Goal: Information Seeking & Learning: Learn about a topic

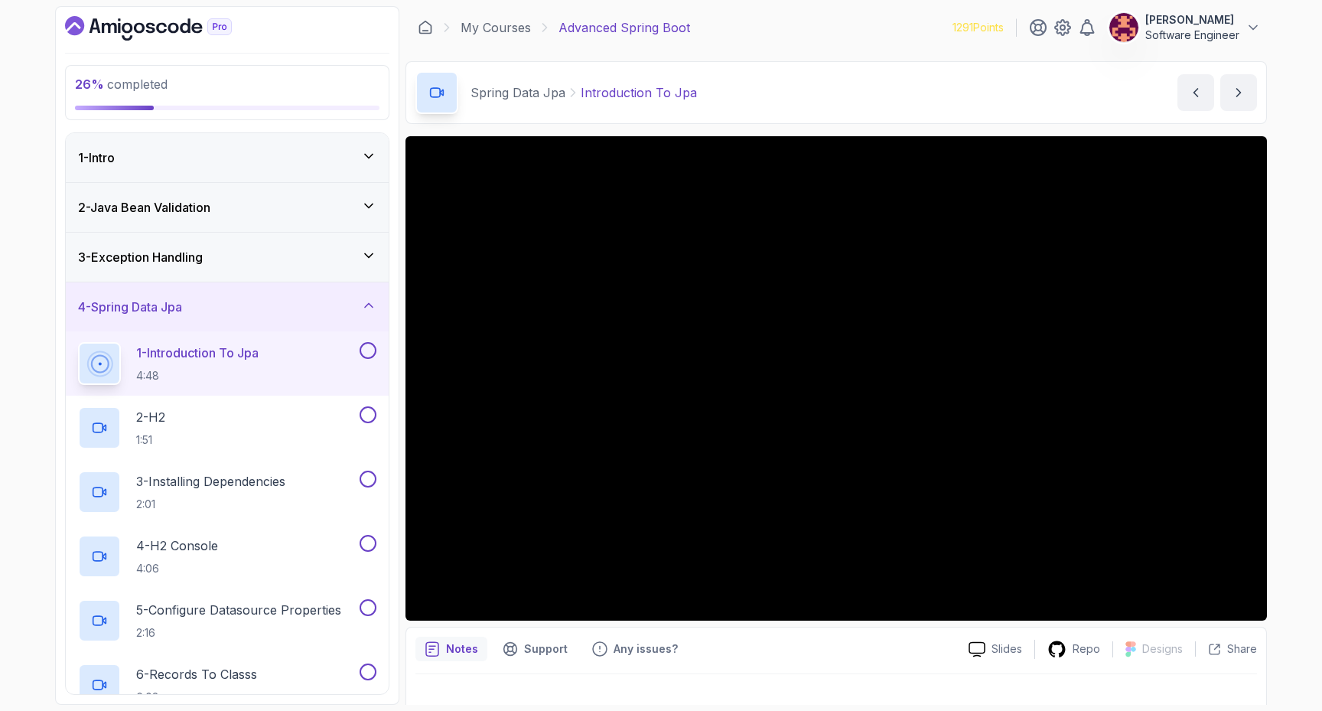
scroll to position [1110, 0]
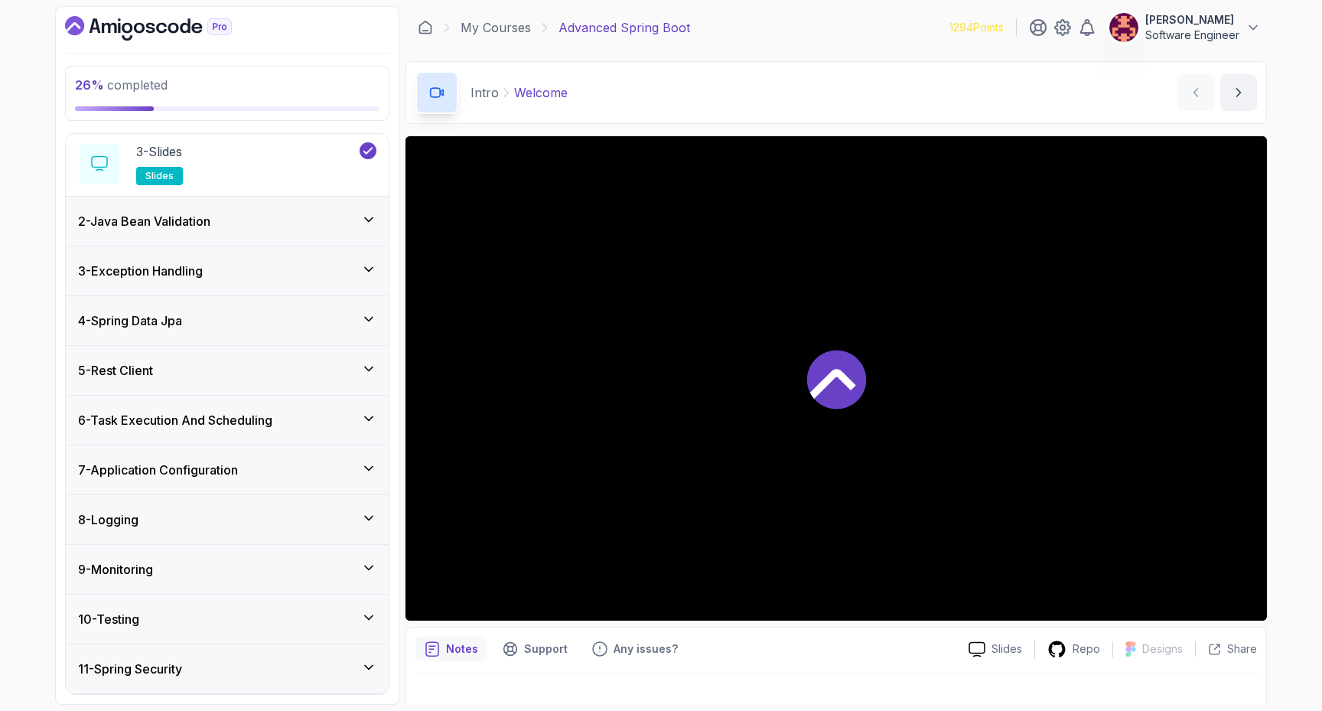
click at [210, 313] on div "4 - Spring Data Jpa" at bounding box center [227, 320] width 298 height 18
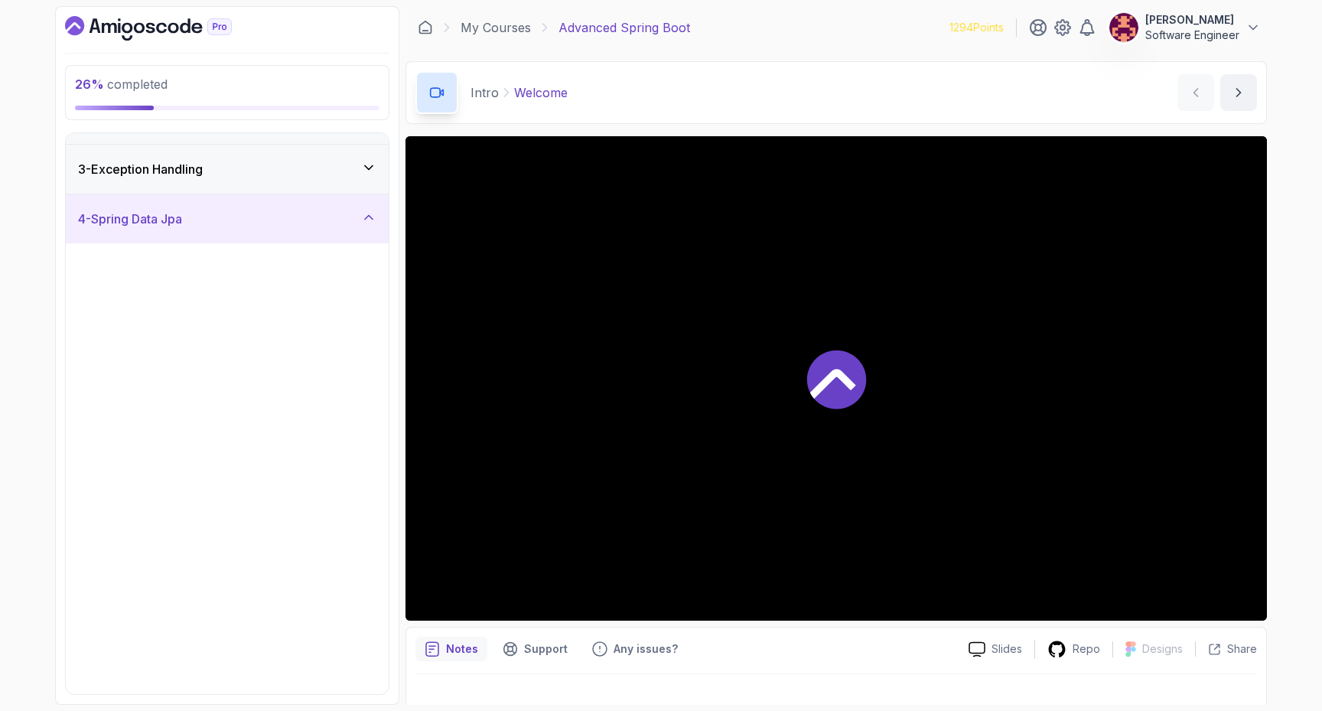
scroll to position [86, 0]
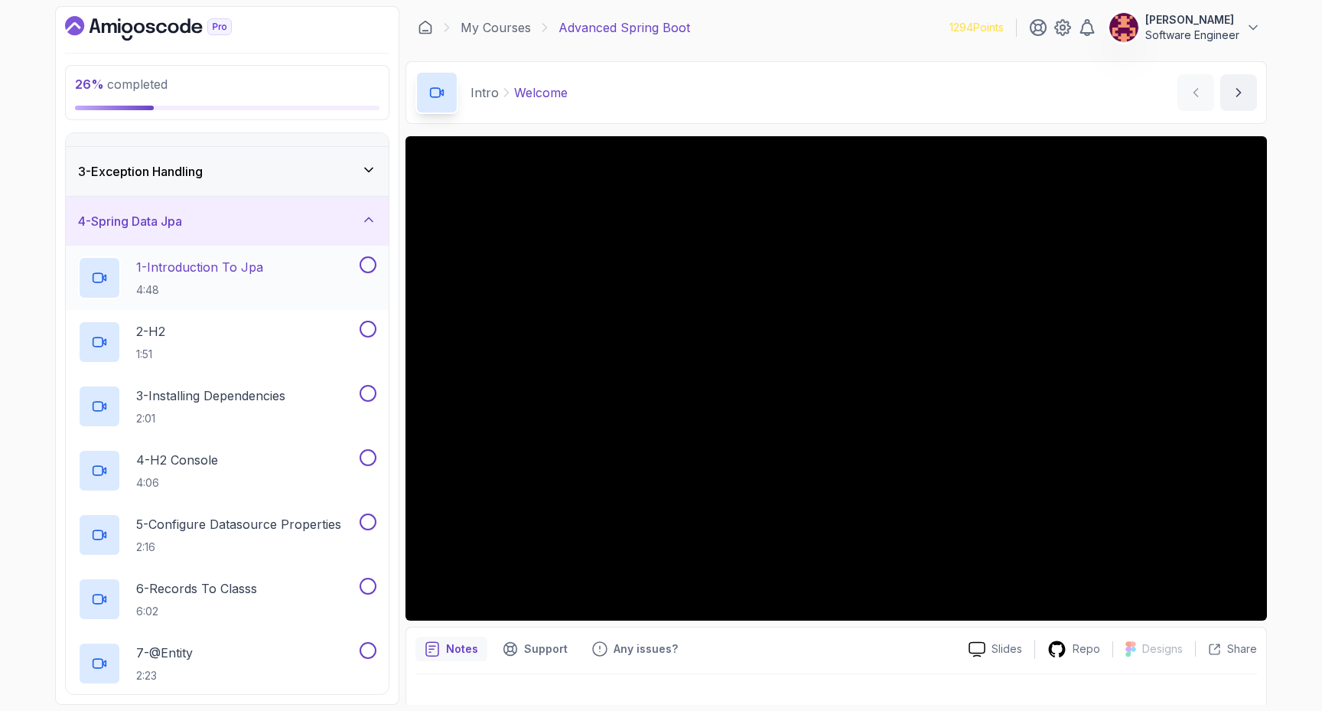
click at [217, 277] on h2 "1 - Introduction To Jpa 4:48" at bounding box center [199, 278] width 127 height 40
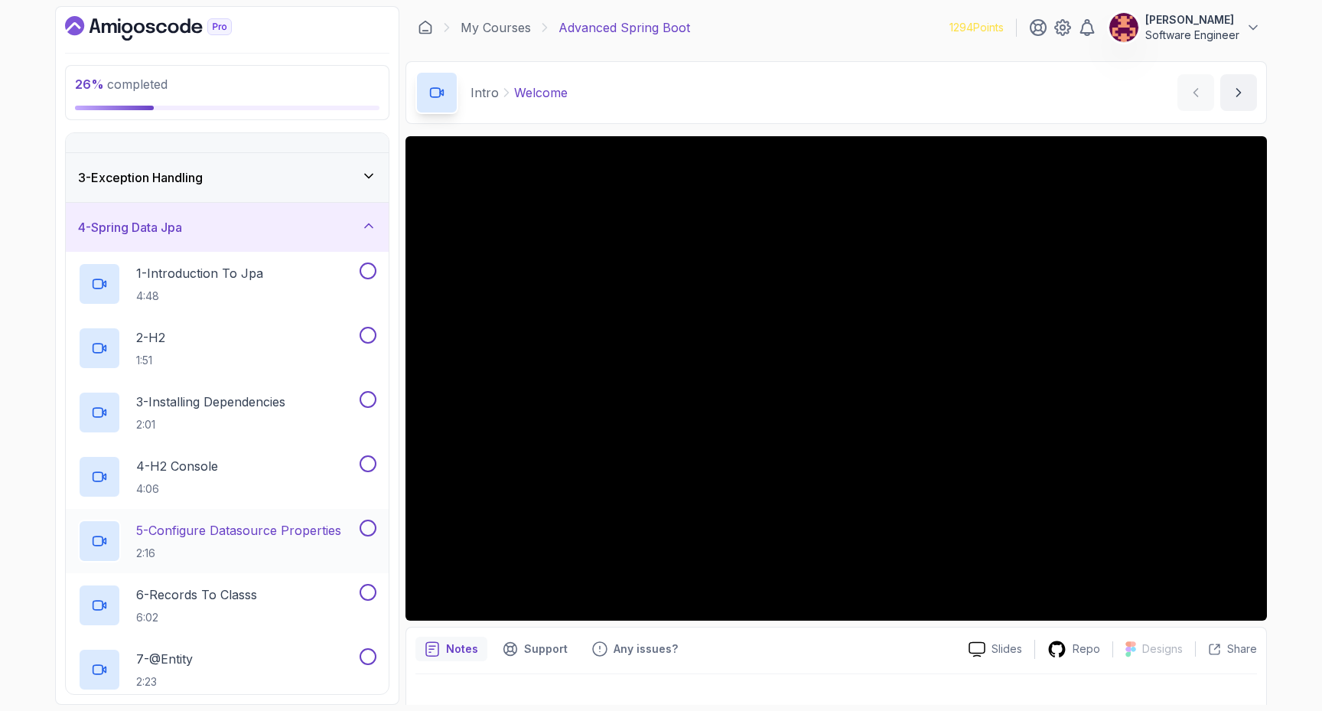
scroll to position [0, 0]
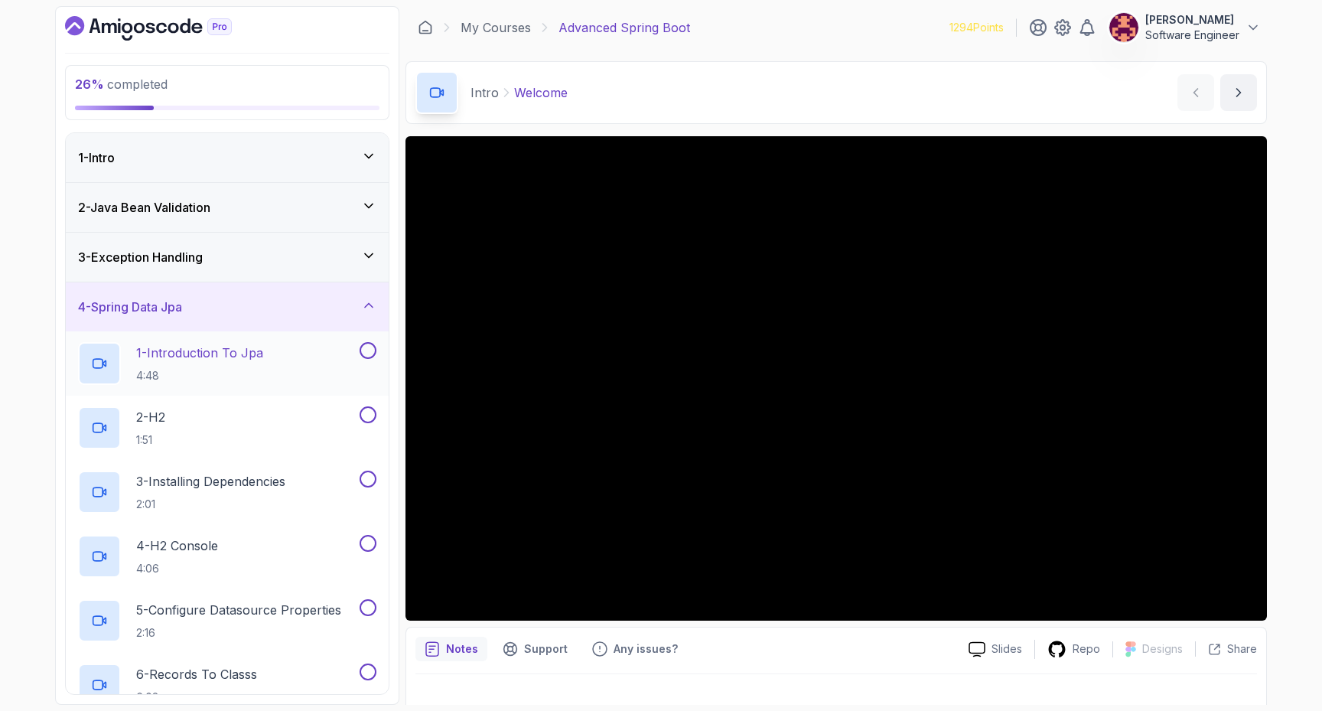
click at [263, 372] on p "4:48" at bounding box center [199, 375] width 127 height 15
click at [368, 347] on button at bounding box center [368, 350] width 17 height 17
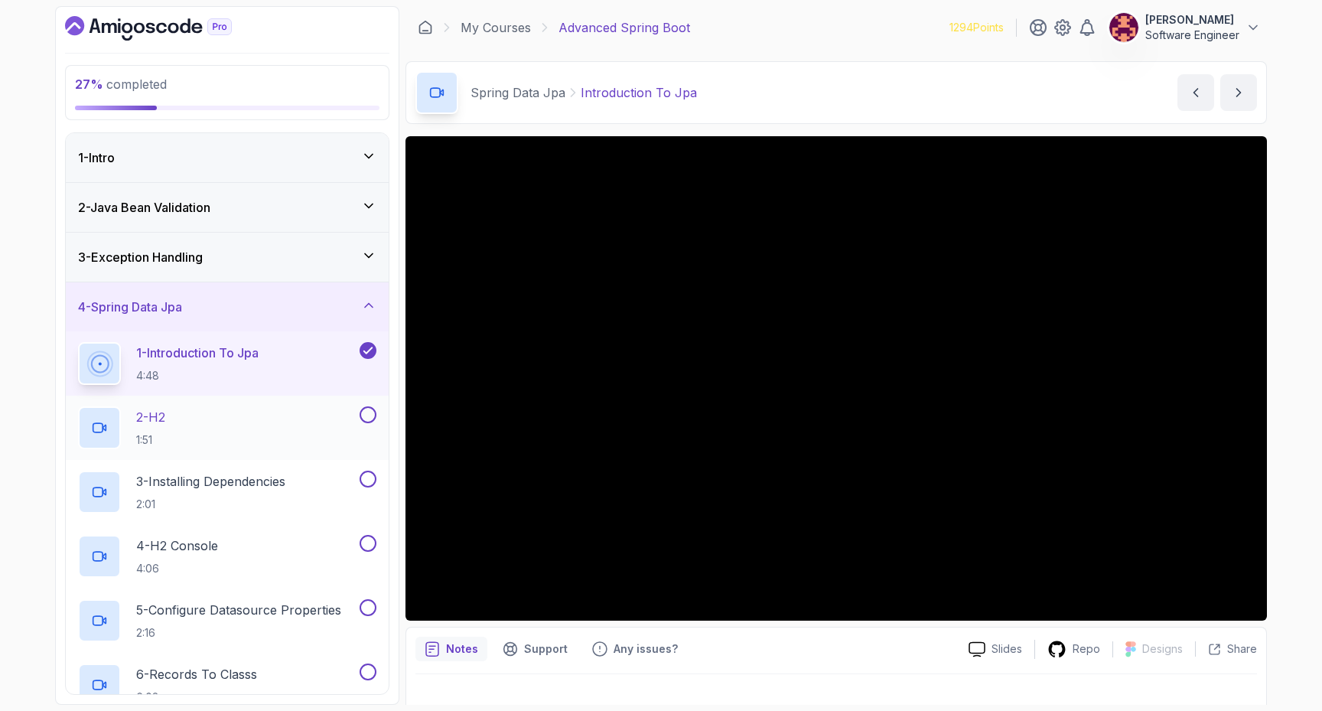
click at [292, 433] on div "2 - H2 1:51" at bounding box center [217, 427] width 279 height 43
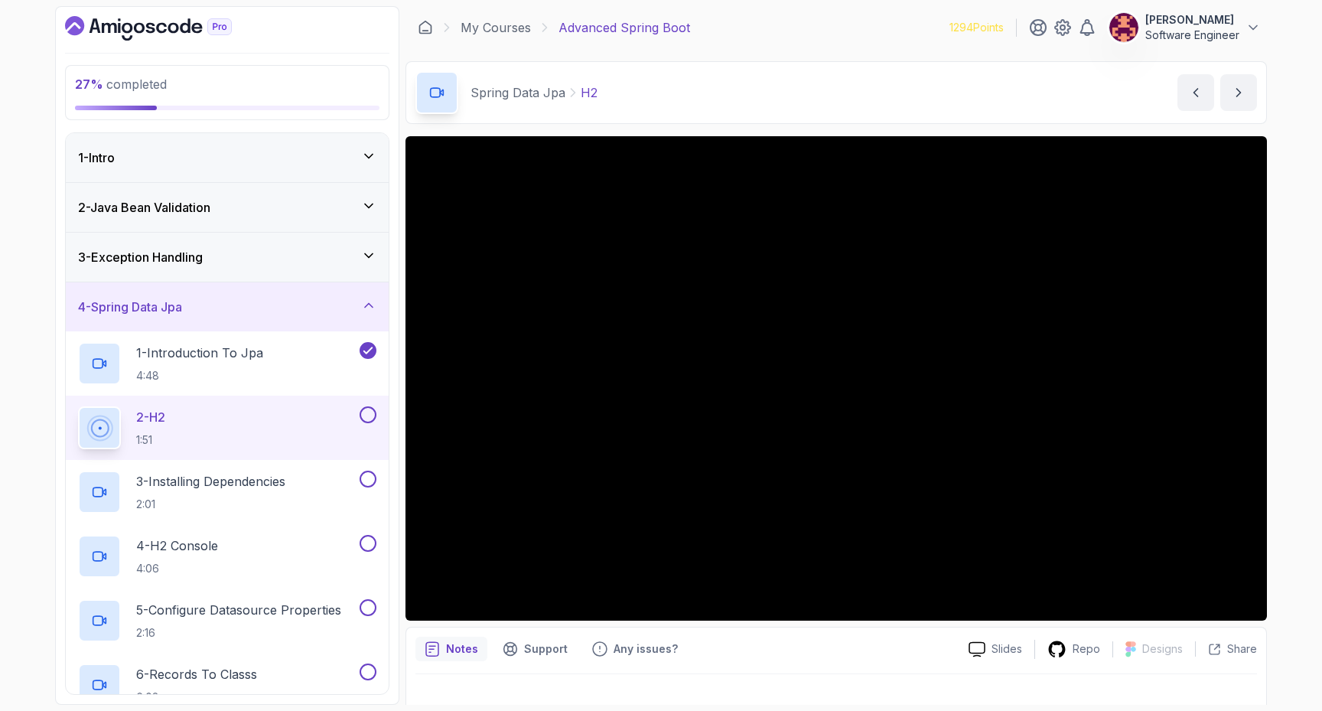
click at [367, 417] on button at bounding box center [368, 414] width 17 height 17
click at [263, 491] on h2 "3 - Installing Dependencies 2:01" at bounding box center [210, 492] width 149 height 40
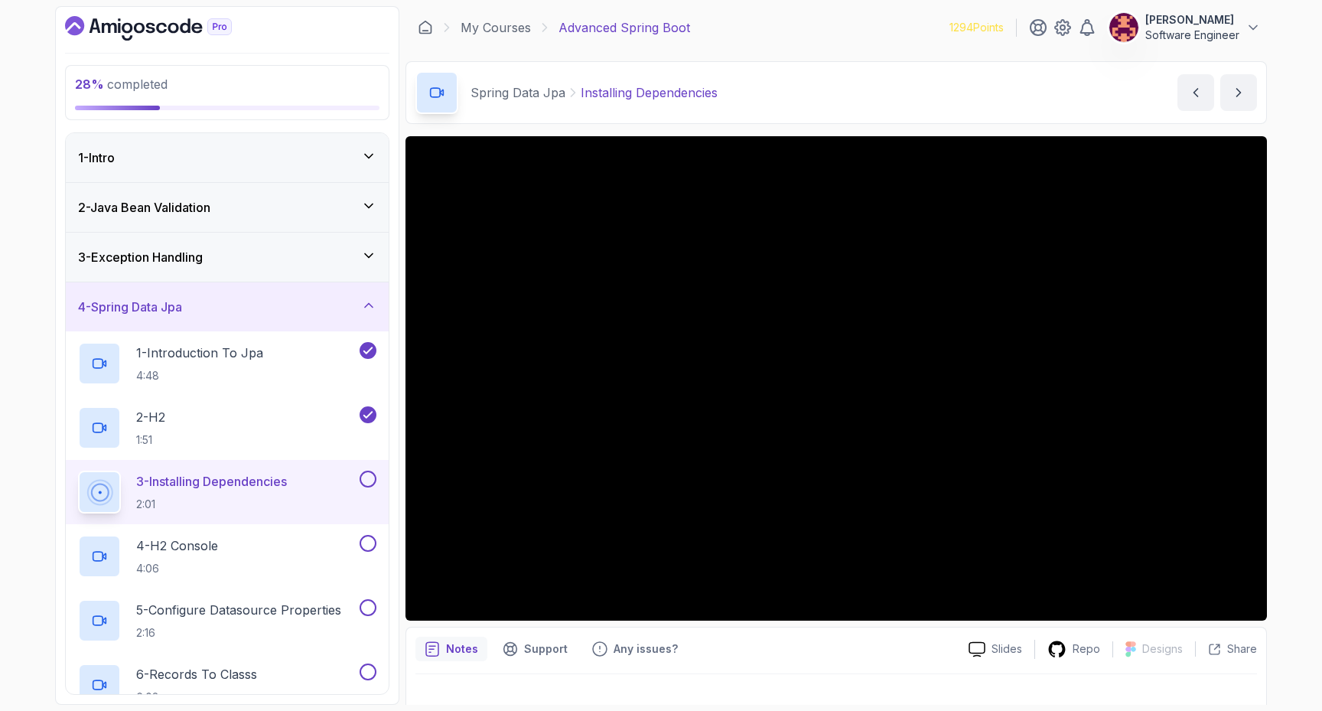
click at [370, 473] on button at bounding box center [368, 479] width 17 height 17
click at [190, 546] on p "4 - H2 Console" at bounding box center [177, 545] width 82 height 18
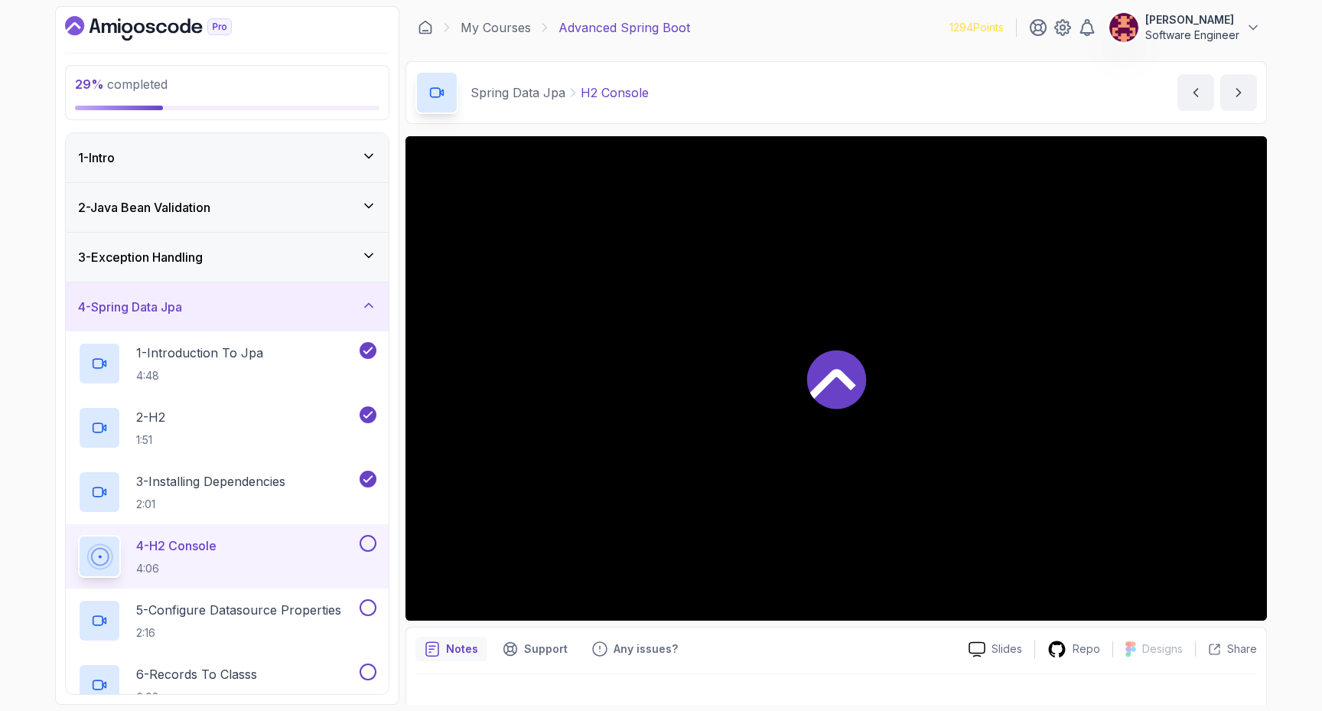
scroll to position [22, 0]
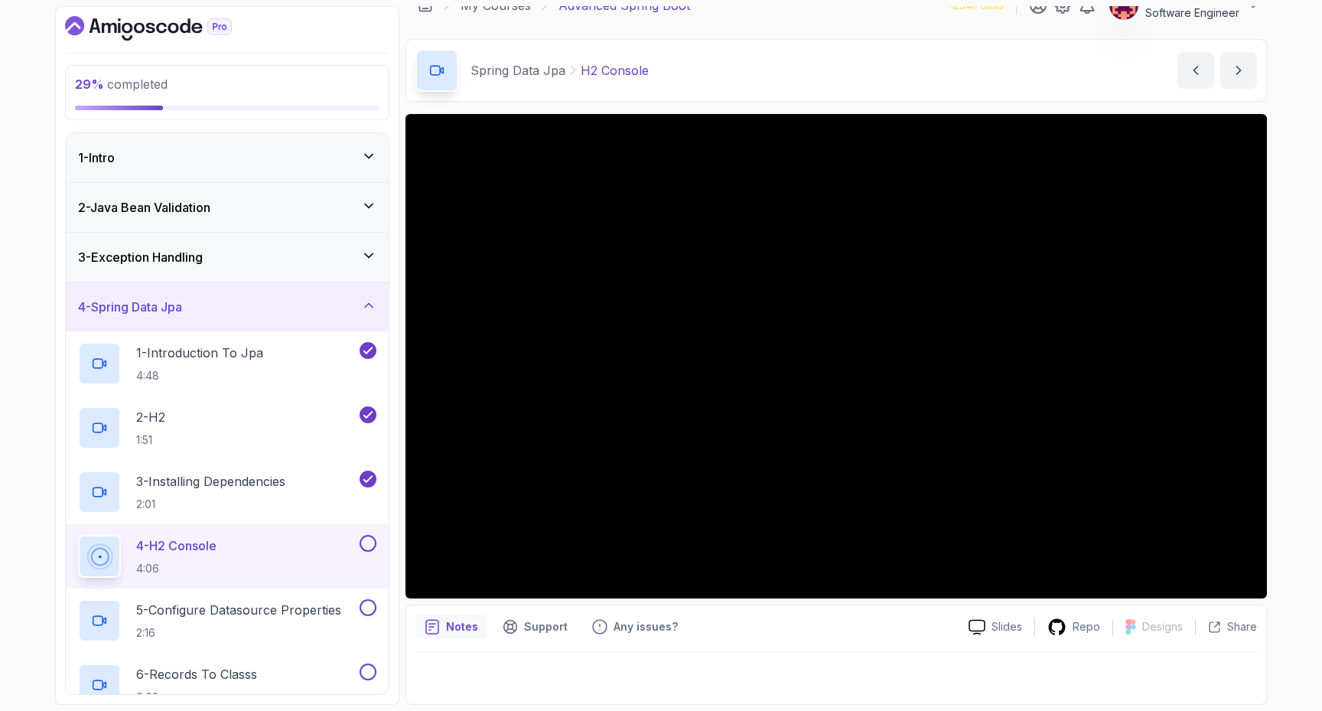
click at [371, 543] on button at bounding box center [368, 543] width 17 height 17
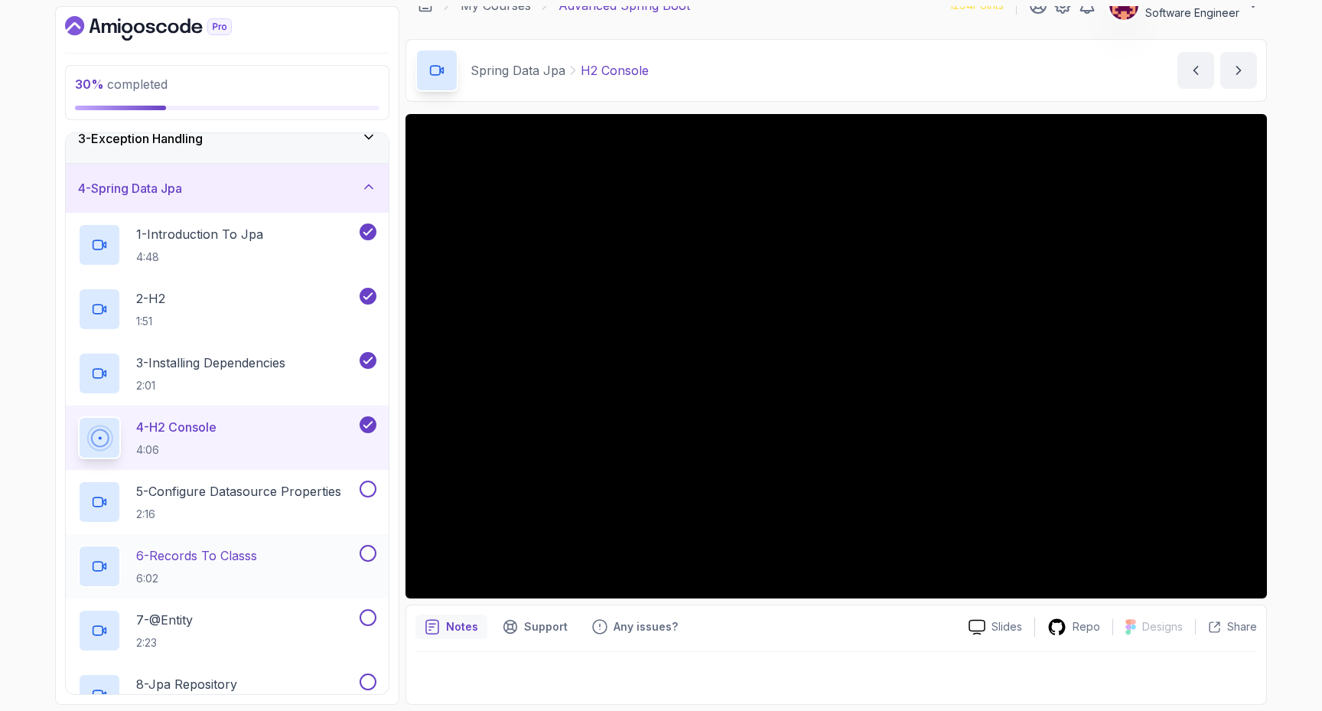
scroll to position [131, 0]
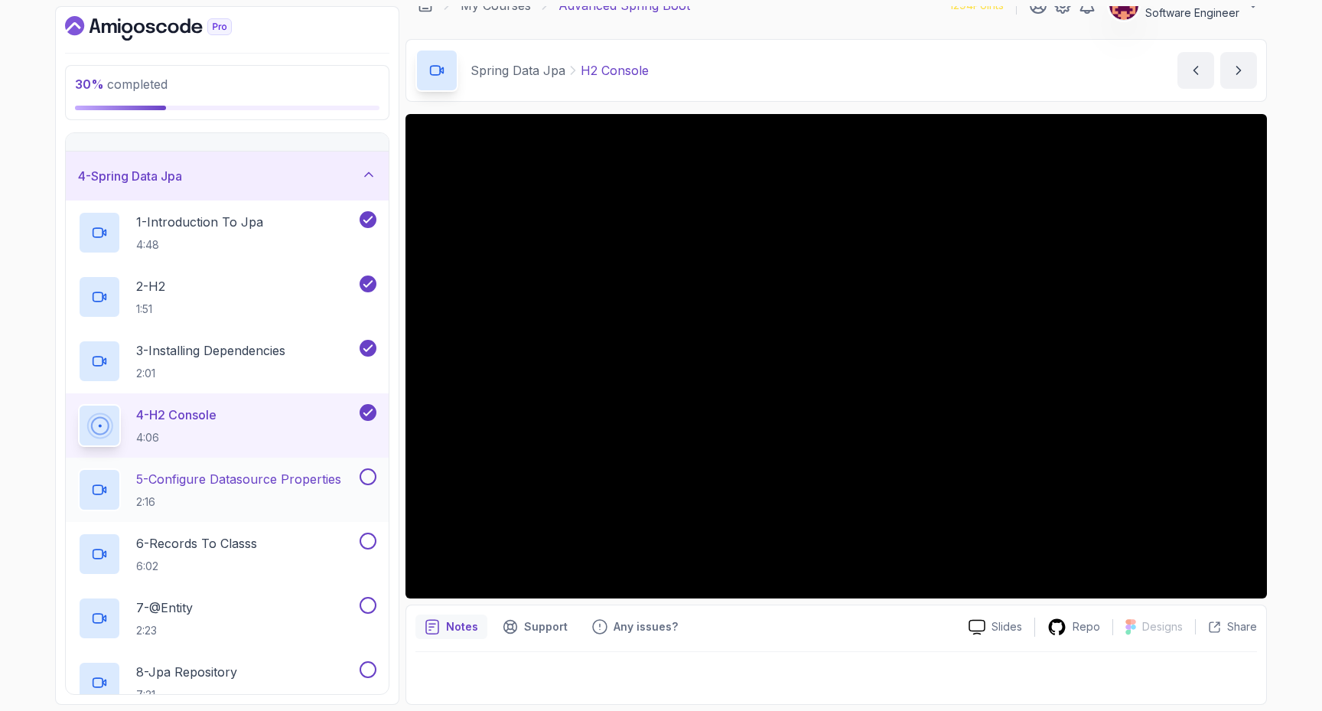
click at [246, 491] on h2 "5 - Configure Datasource Properties 2:16" at bounding box center [238, 490] width 205 height 40
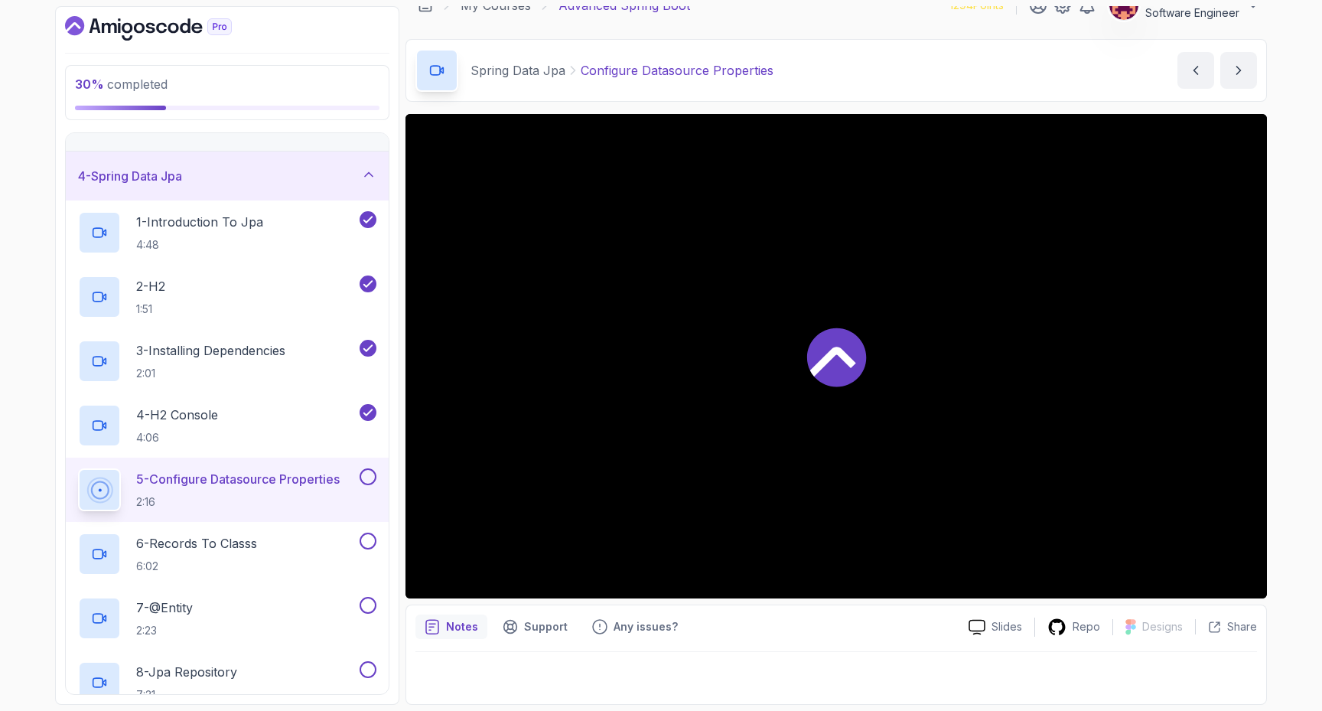
click at [367, 475] on button at bounding box center [368, 476] width 17 height 17
click at [253, 549] on p "6 - Records To Classs" at bounding box center [196, 543] width 121 height 18
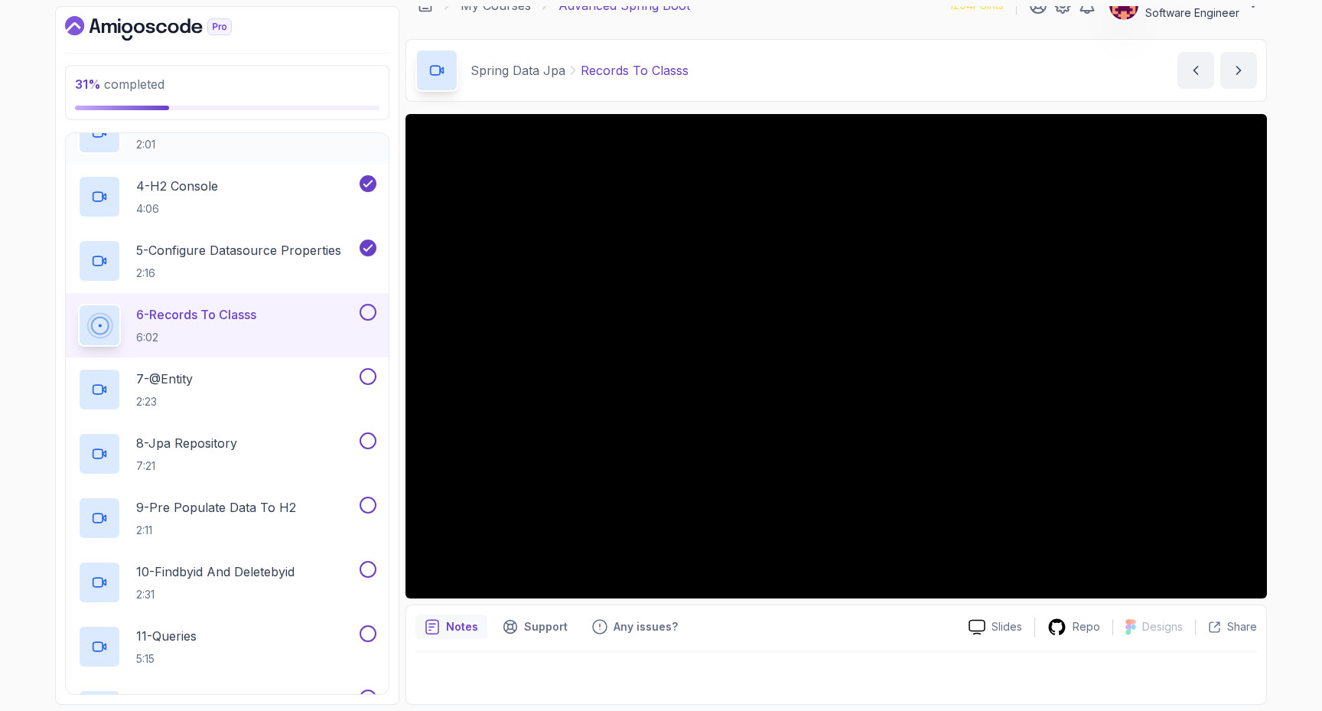
scroll to position [239, 0]
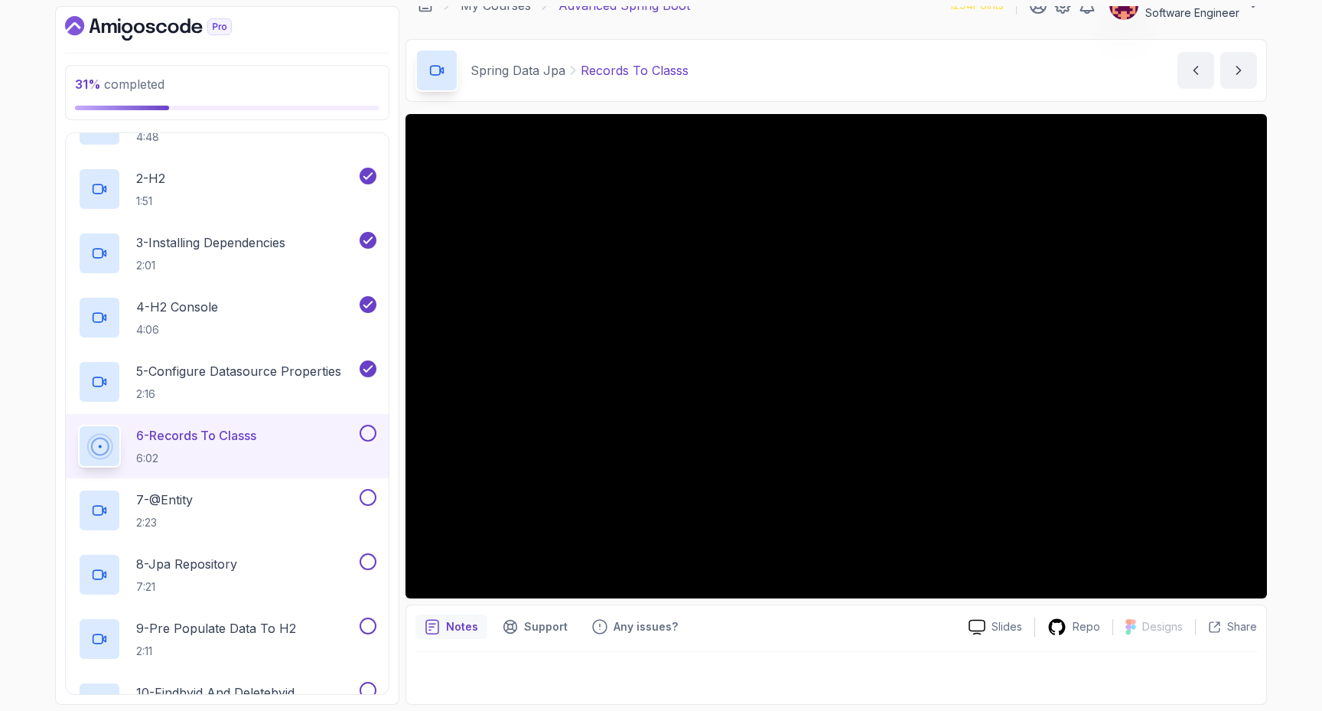
click at [368, 432] on button at bounding box center [368, 433] width 17 height 17
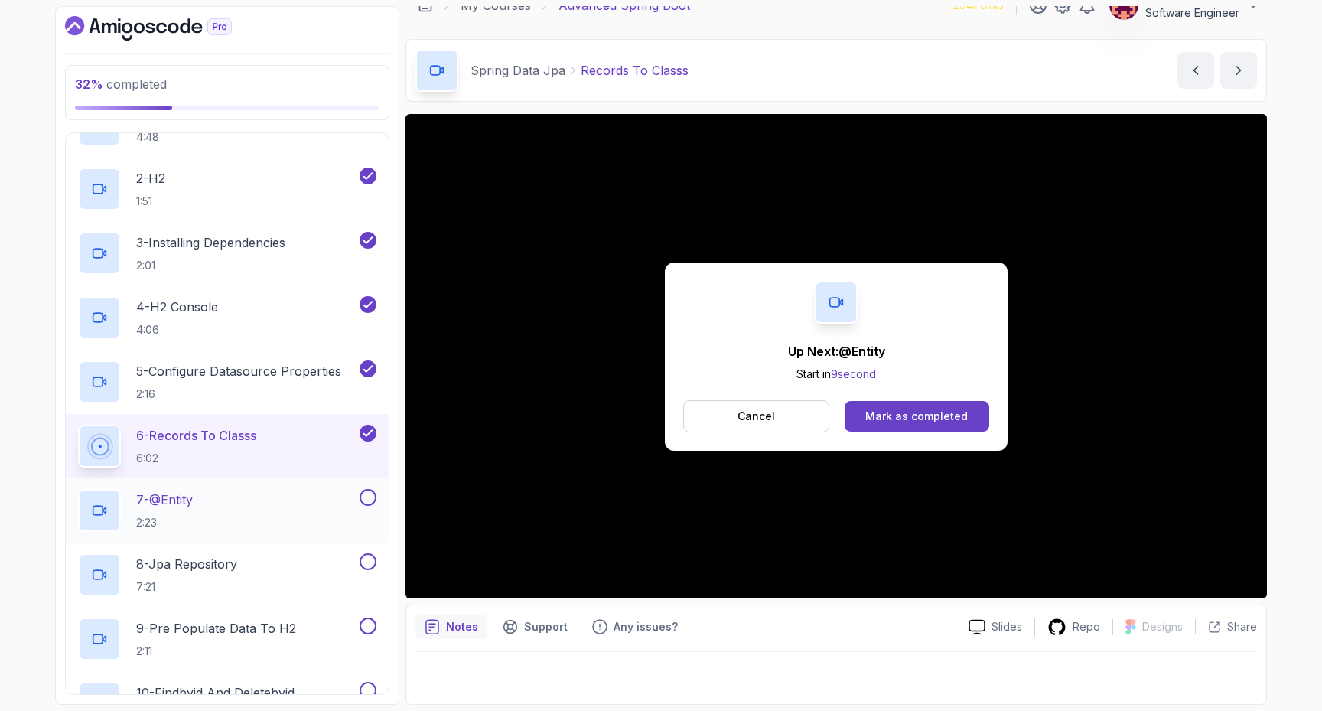
click at [228, 517] on div "7 - @Entity 2:23" at bounding box center [217, 510] width 279 height 43
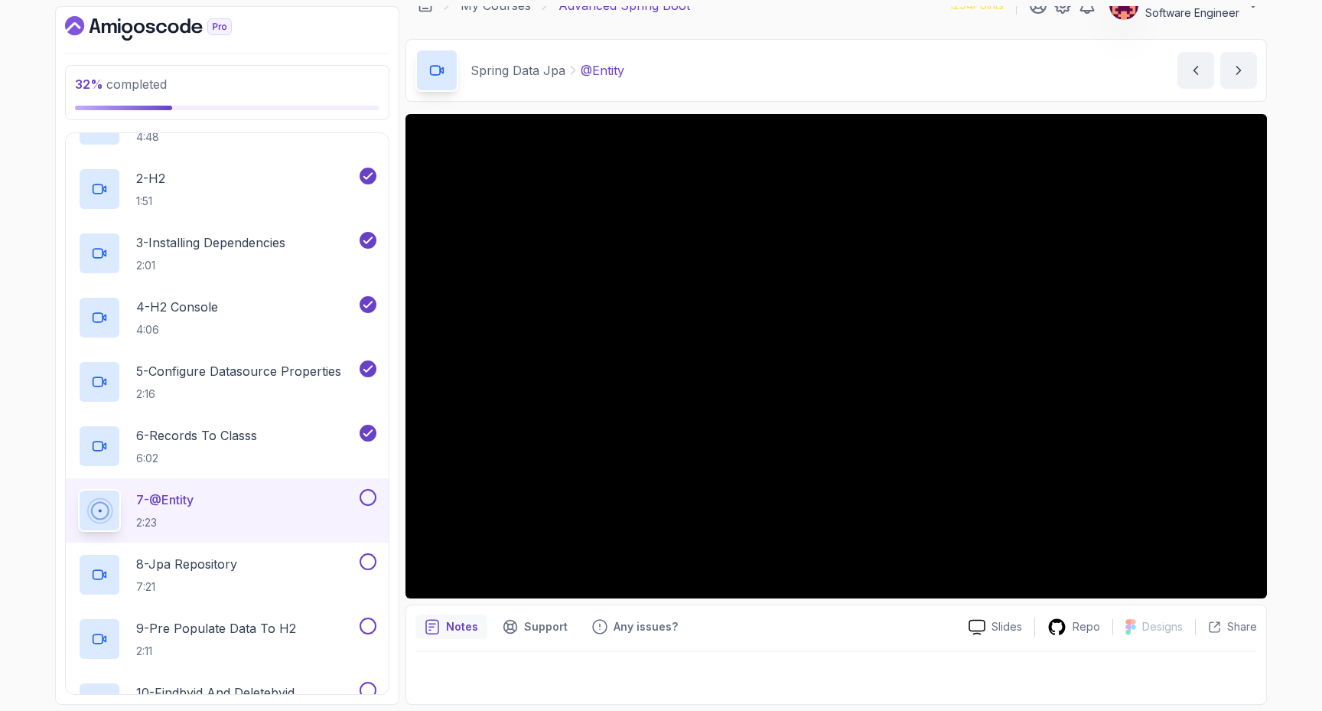
click at [370, 496] on button at bounding box center [368, 497] width 17 height 17
click at [291, 566] on div "8 - Jpa Repository 7:21" at bounding box center [217, 574] width 279 height 43
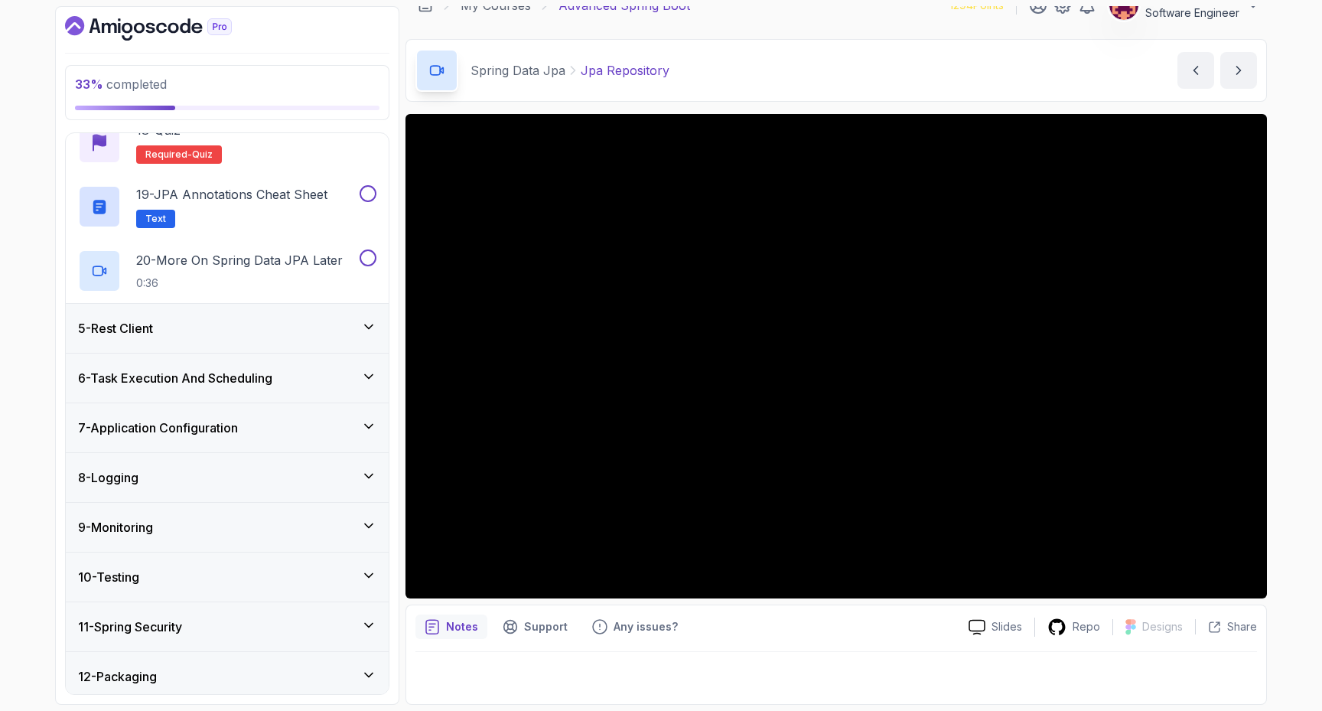
scroll to position [1371, 0]
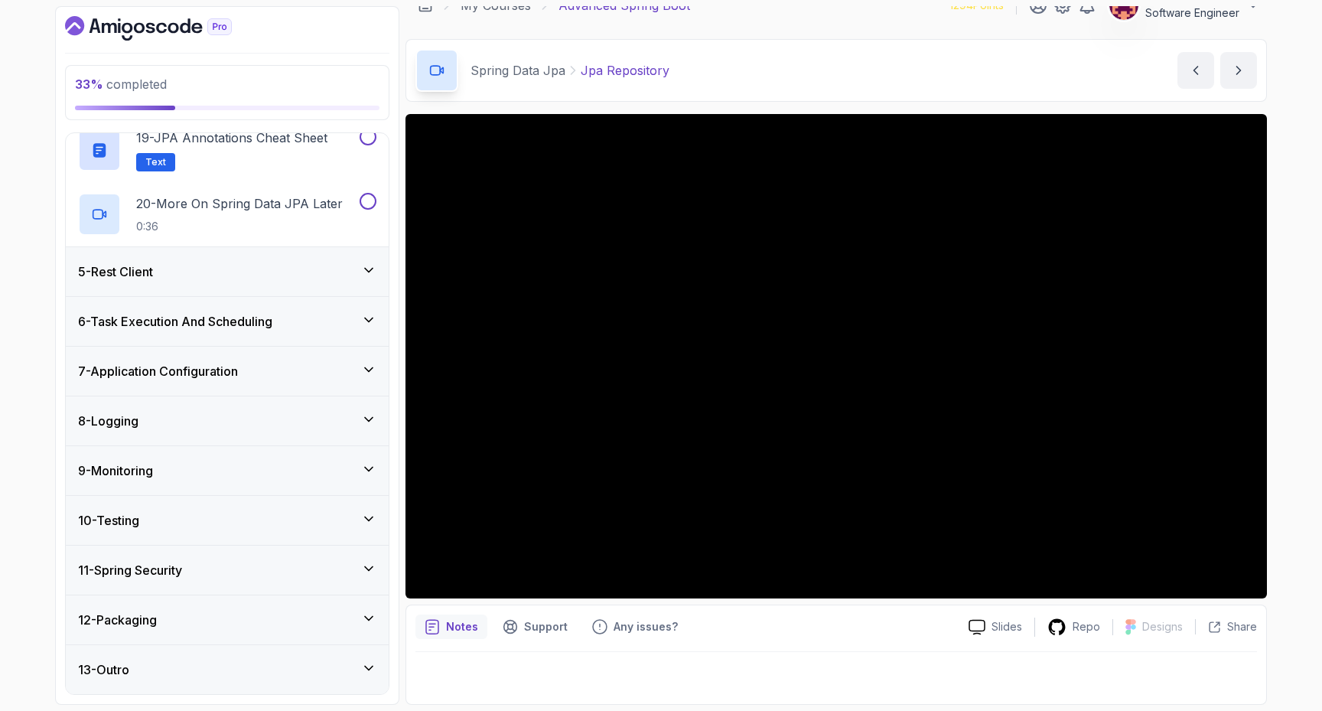
click at [171, 423] on div "8 - Logging" at bounding box center [227, 421] width 298 height 18
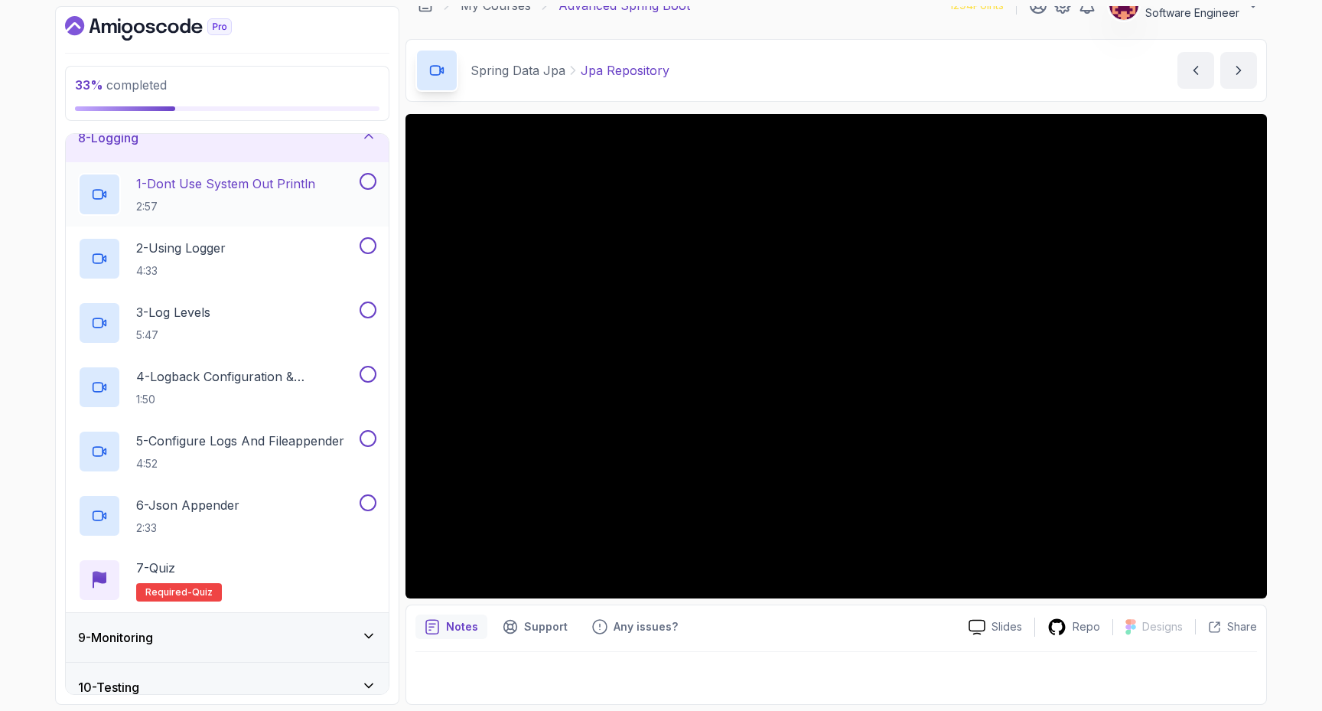
scroll to position [377, 0]
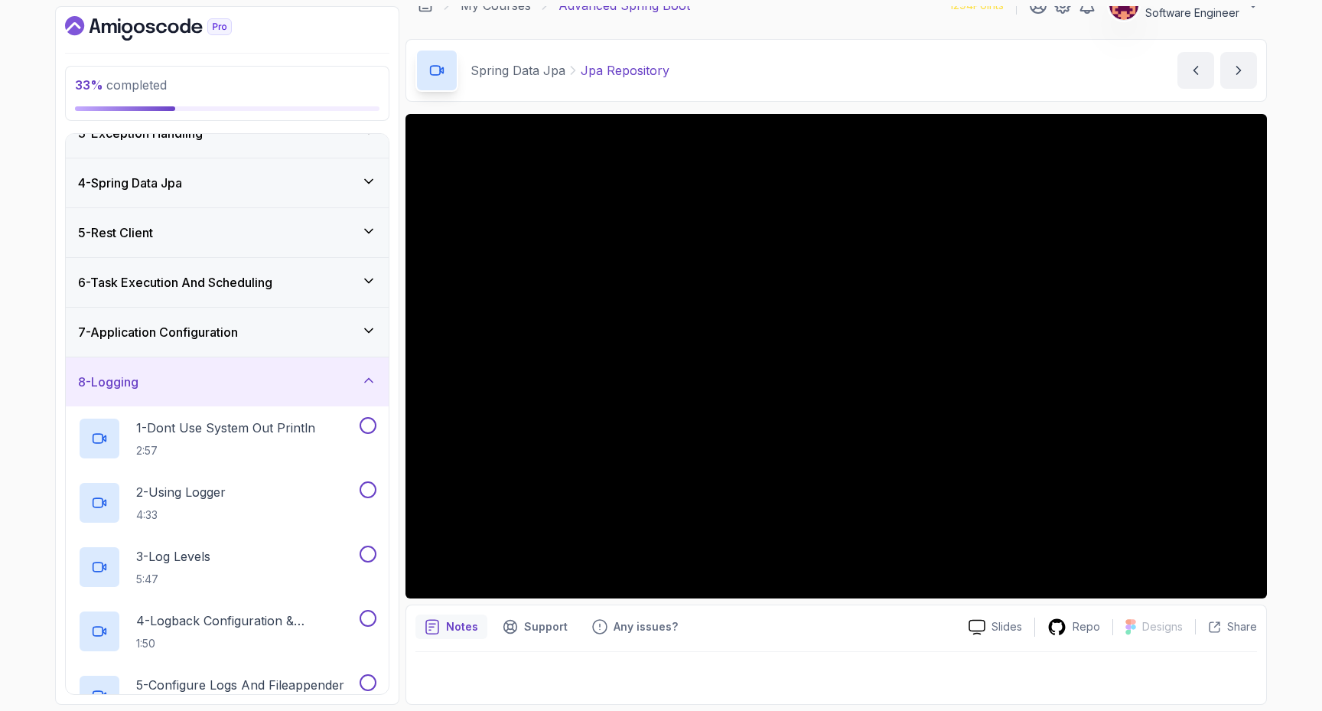
click at [218, 385] on div "8 - Logging" at bounding box center [227, 382] width 298 height 18
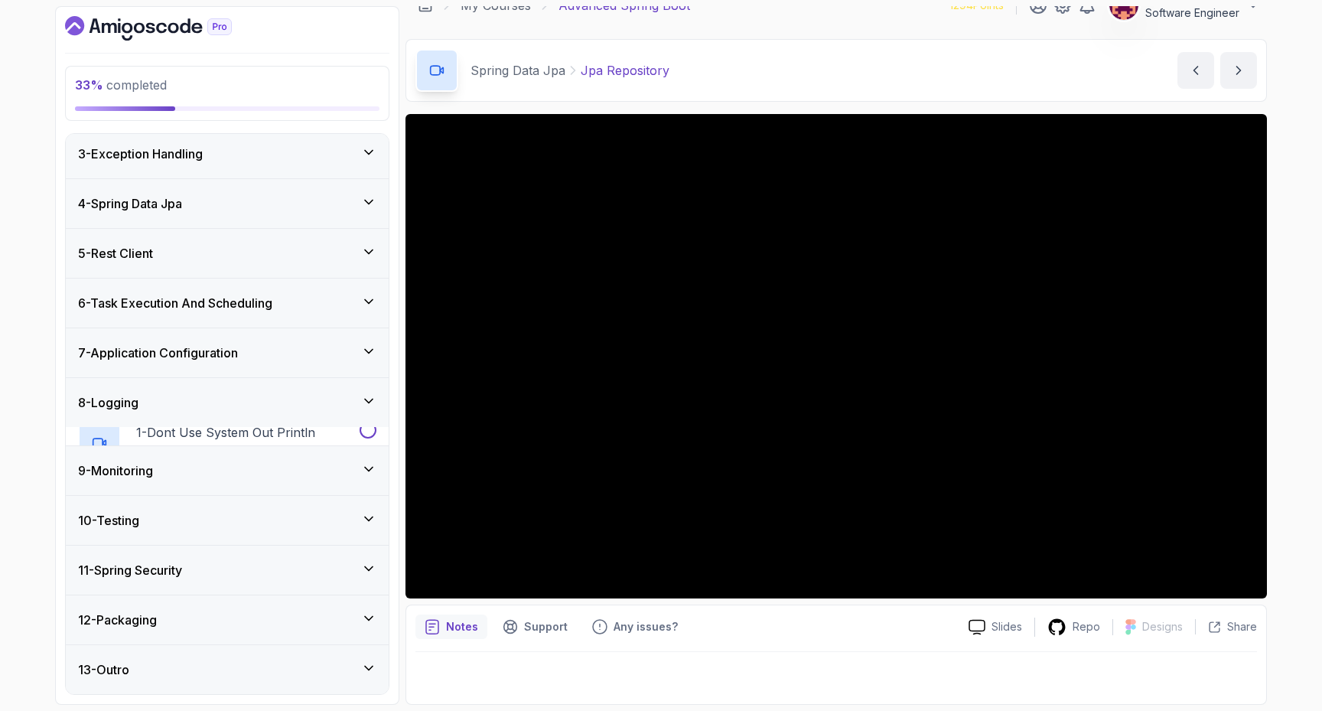
scroll to position [86, 0]
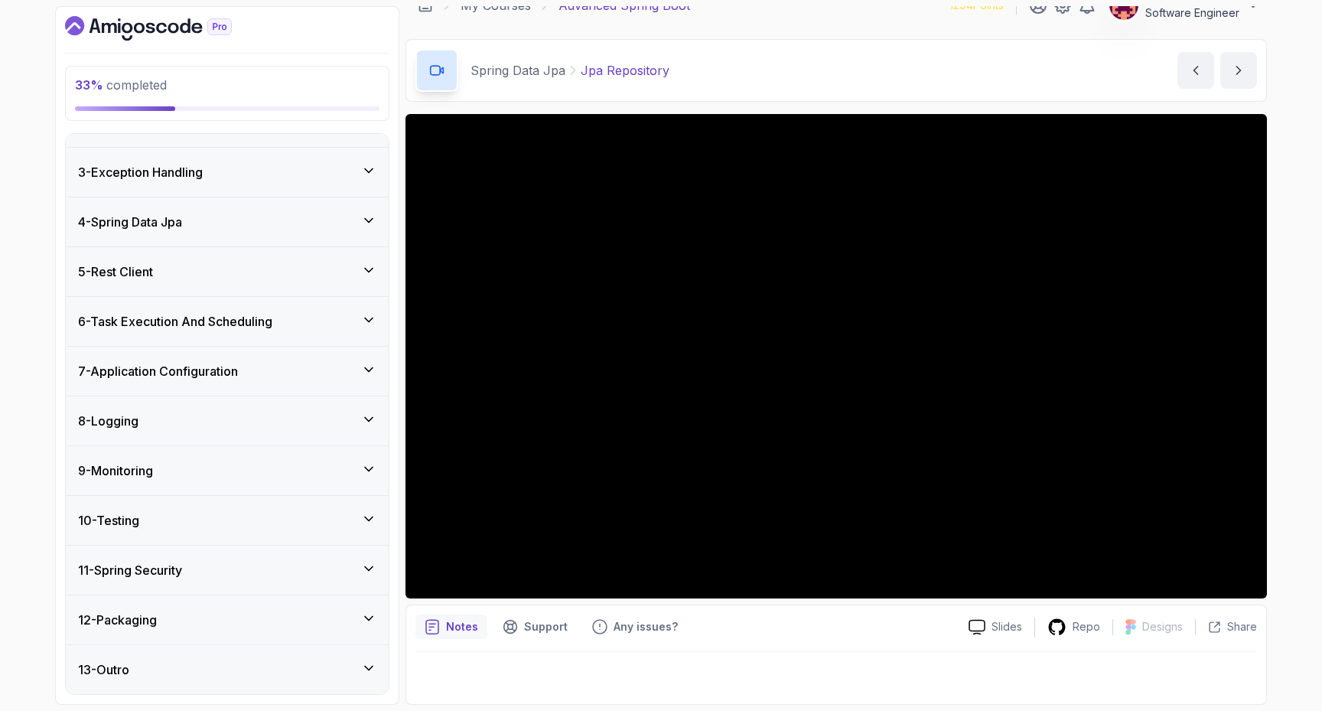
click at [223, 465] on div "9 - Monitoring" at bounding box center [227, 470] width 298 height 18
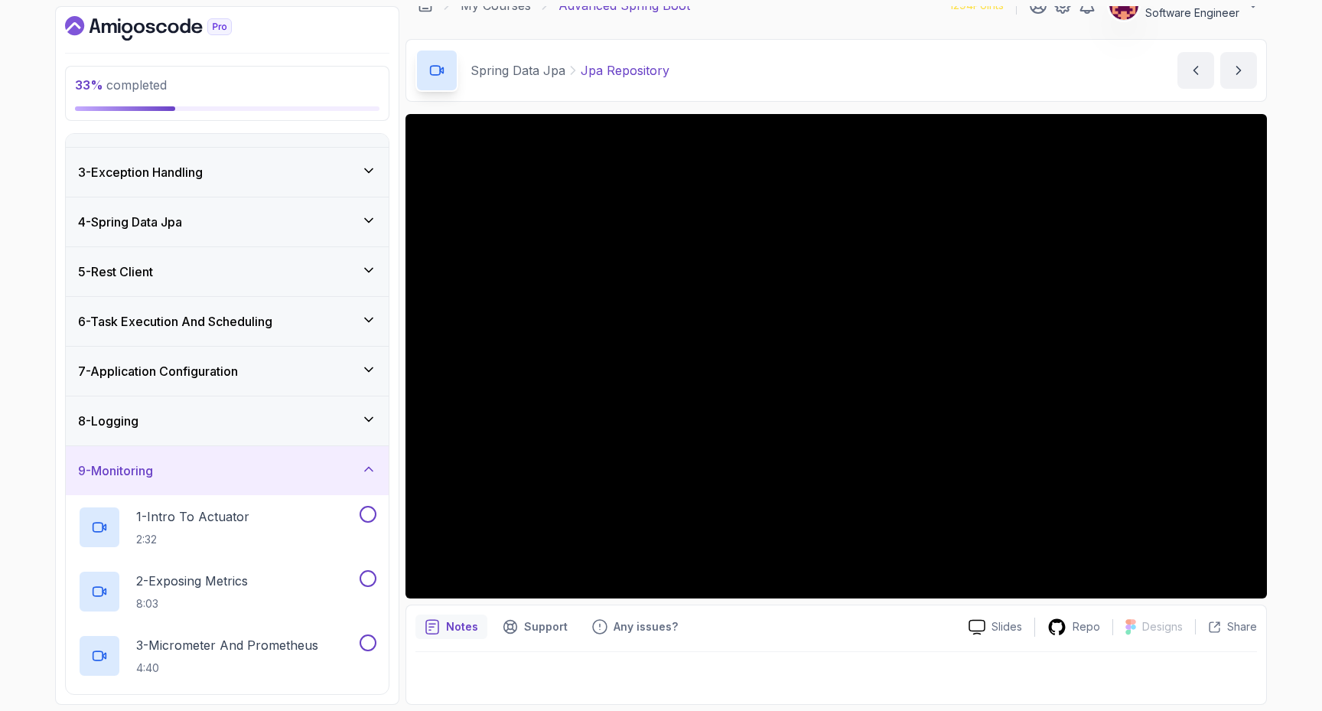
click at [223, 465] on div "9 - Monitoring" at bounding box center [227, 470] width 298 height 18
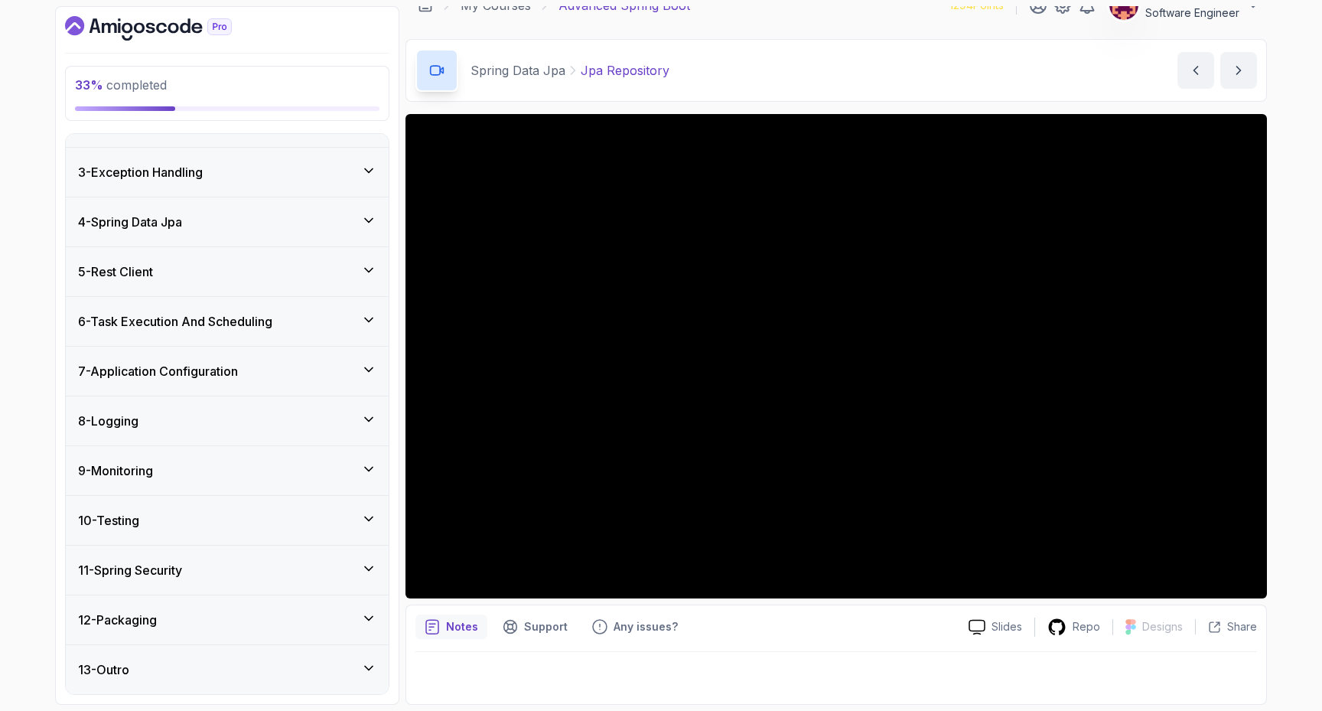
click at [233, 517] on div "10 - Testing" at bounding box center [227, 520] width 298 height 18
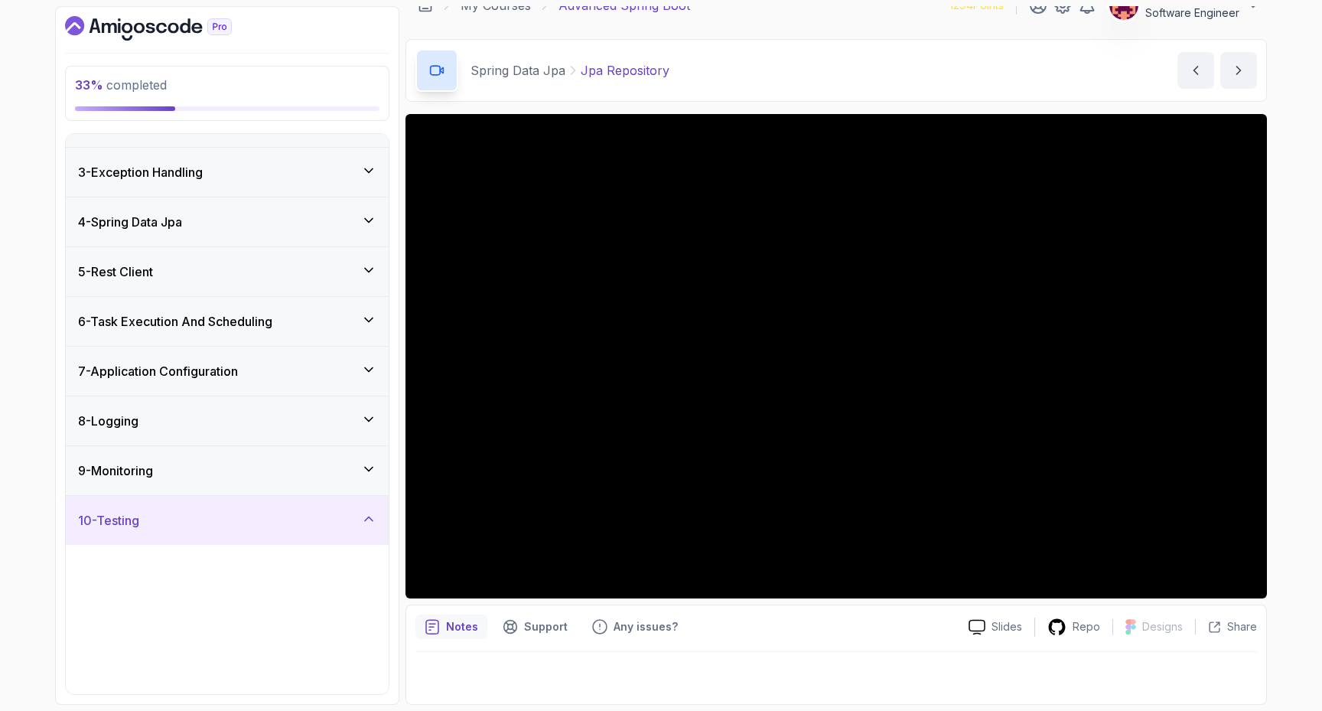
click at [233, 517] on div "10 - Testing" at bounding box center [227, 520] width 298 height 18
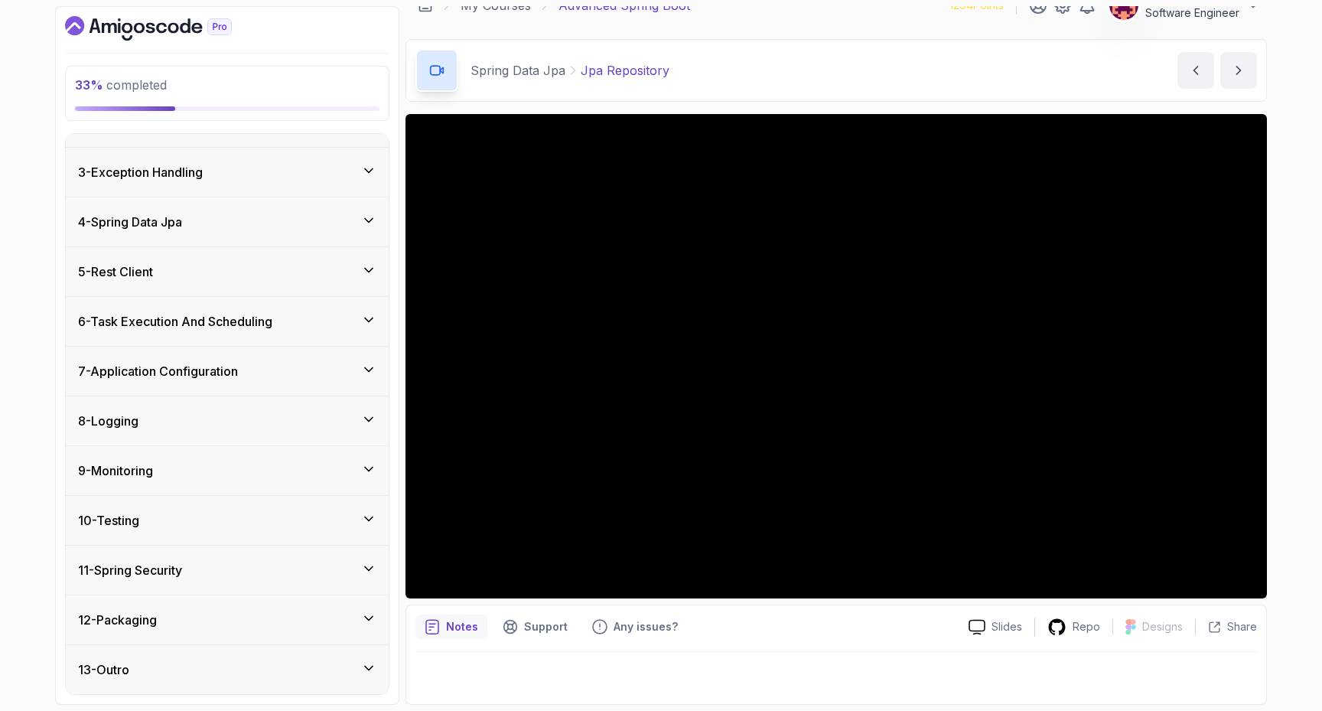
click at [261, 577] on div "11 - Spring Security" at bounding box center [227, 570] width 298 height 18
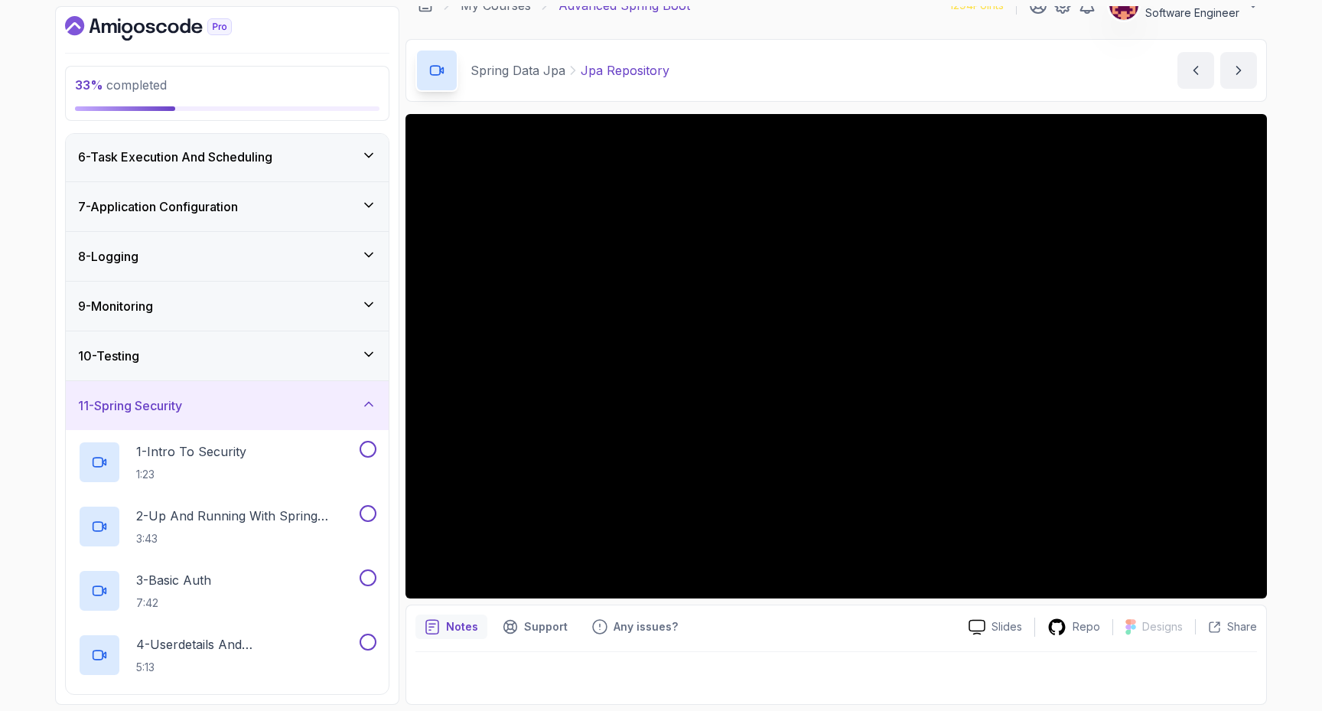
click at [249, 406] on div "11 - Spring Security" at bounding box center [227, 405] width 298 height 18
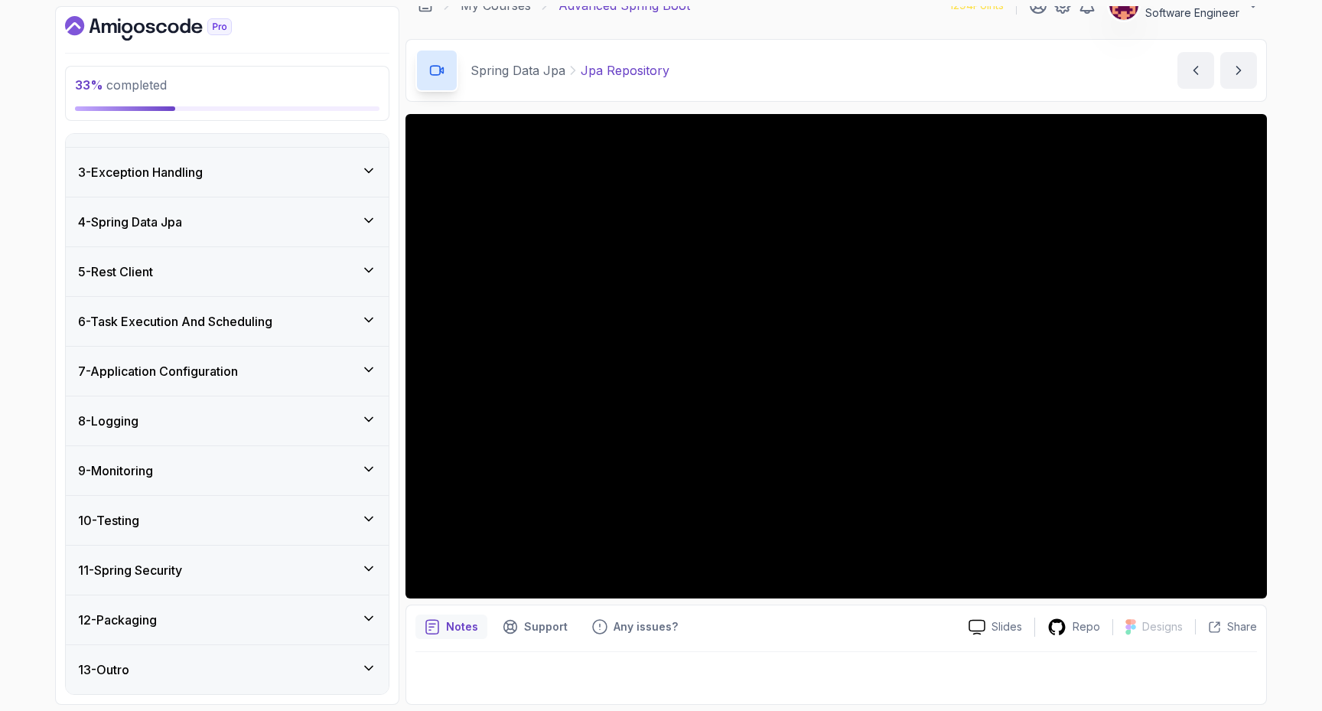
click at [197, 620] on div "12 - Packaging" at bounding box center [227, 620] width 298 height 18
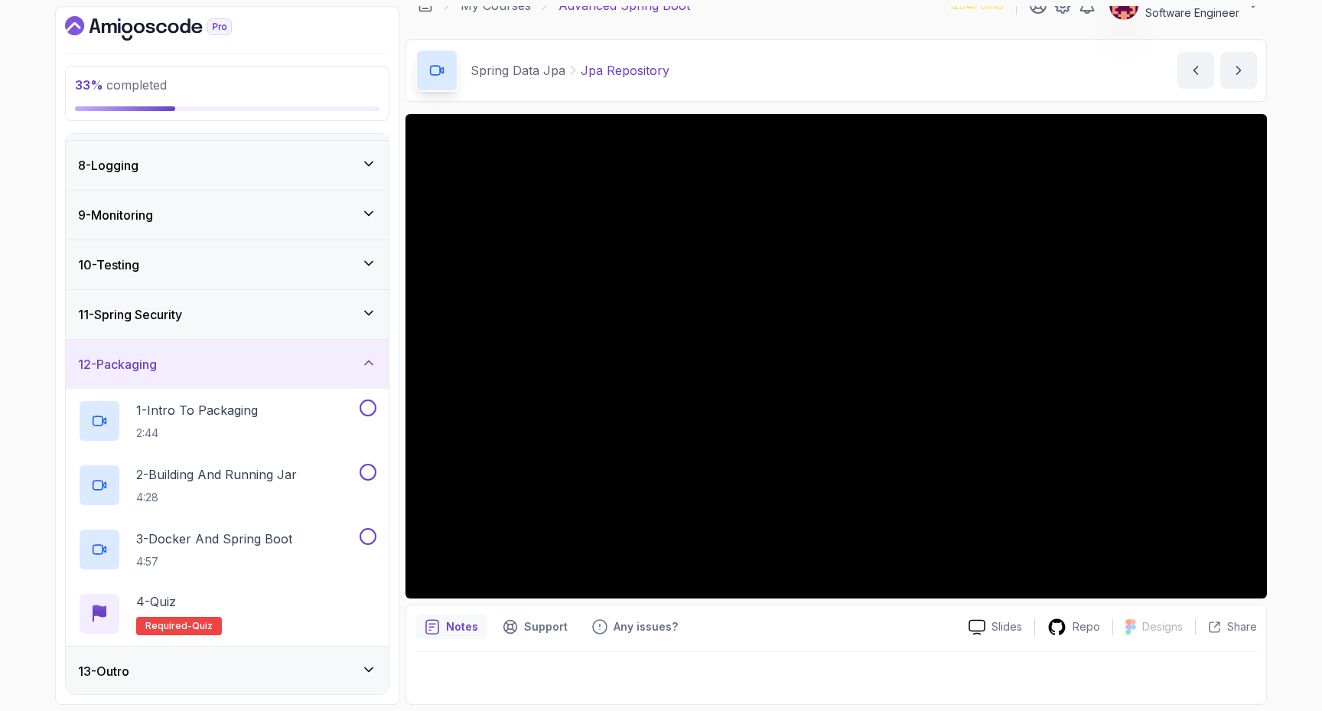
scroll to position [342, 0]
click at [199, 354] on div "12 - Packaging" at bounding box center [227, 363] width 298 height 18
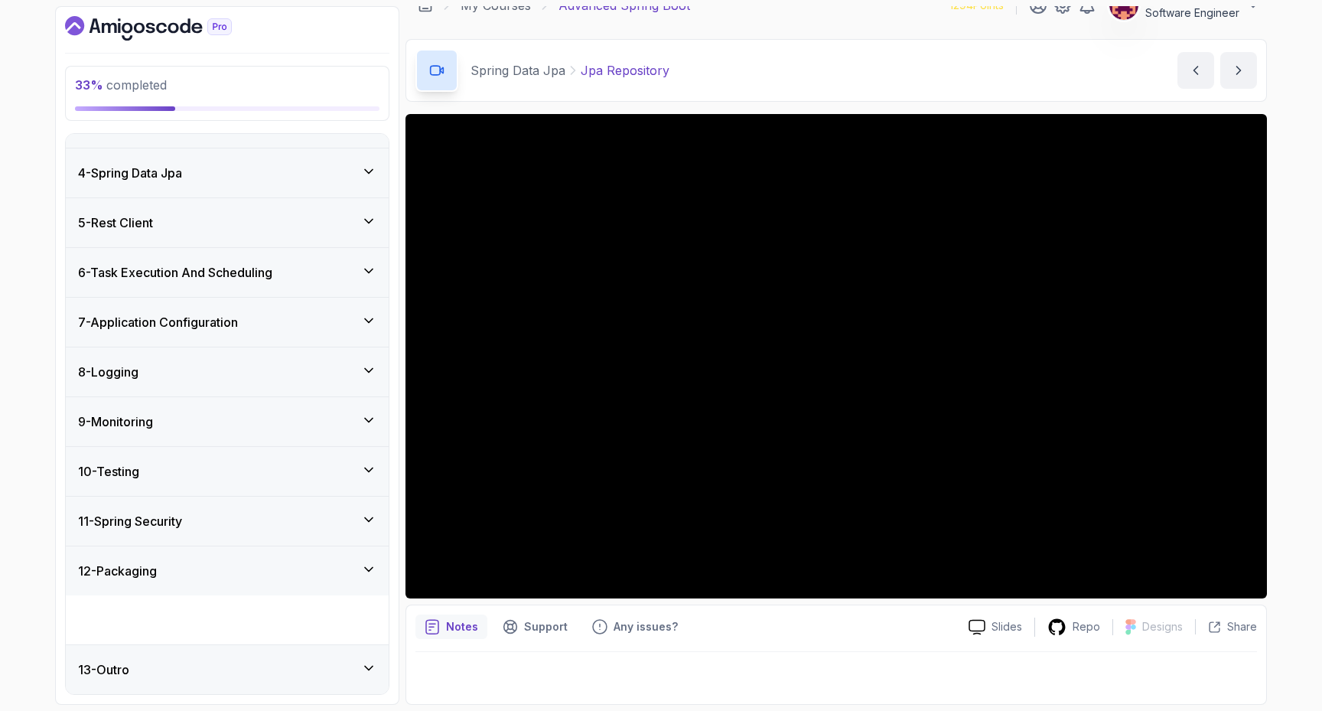
scroll to position [86, 0]
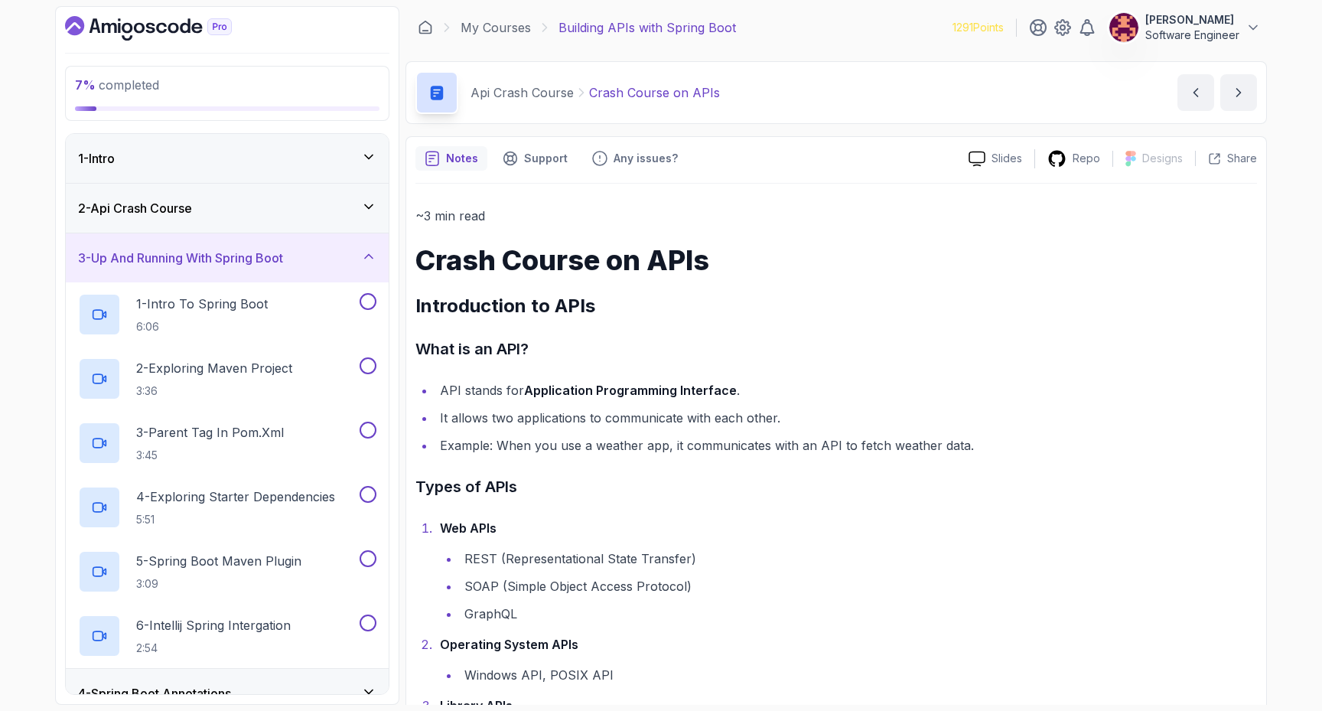
scroll to position [3128, 0]
